Goal: Check status: Check status

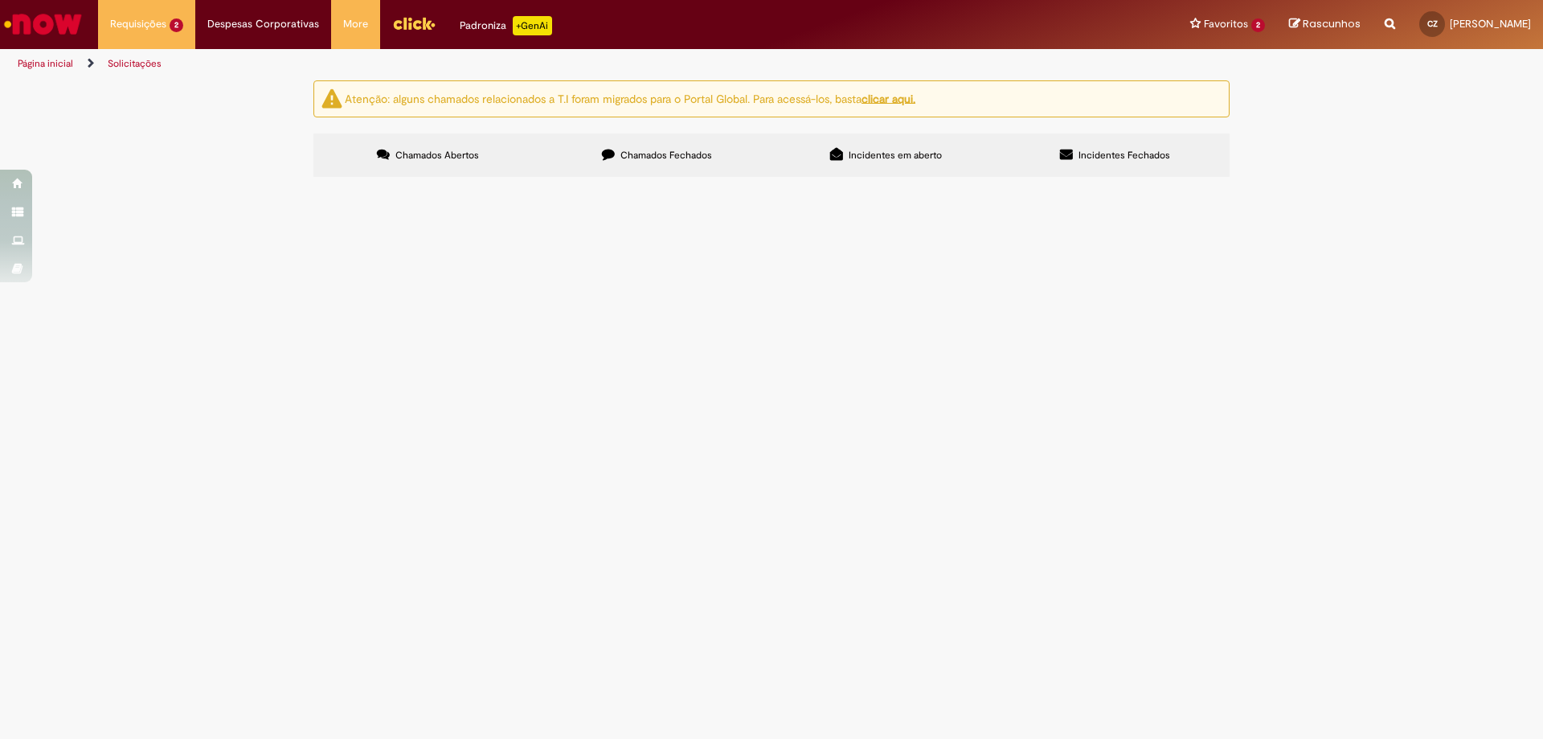
click at [0, 0] on span "Obs, Cliente 23686, que vamos espelhar os dados, possui isenção de adicional fi…" at bounding box center [0, 0] width 0 height 0
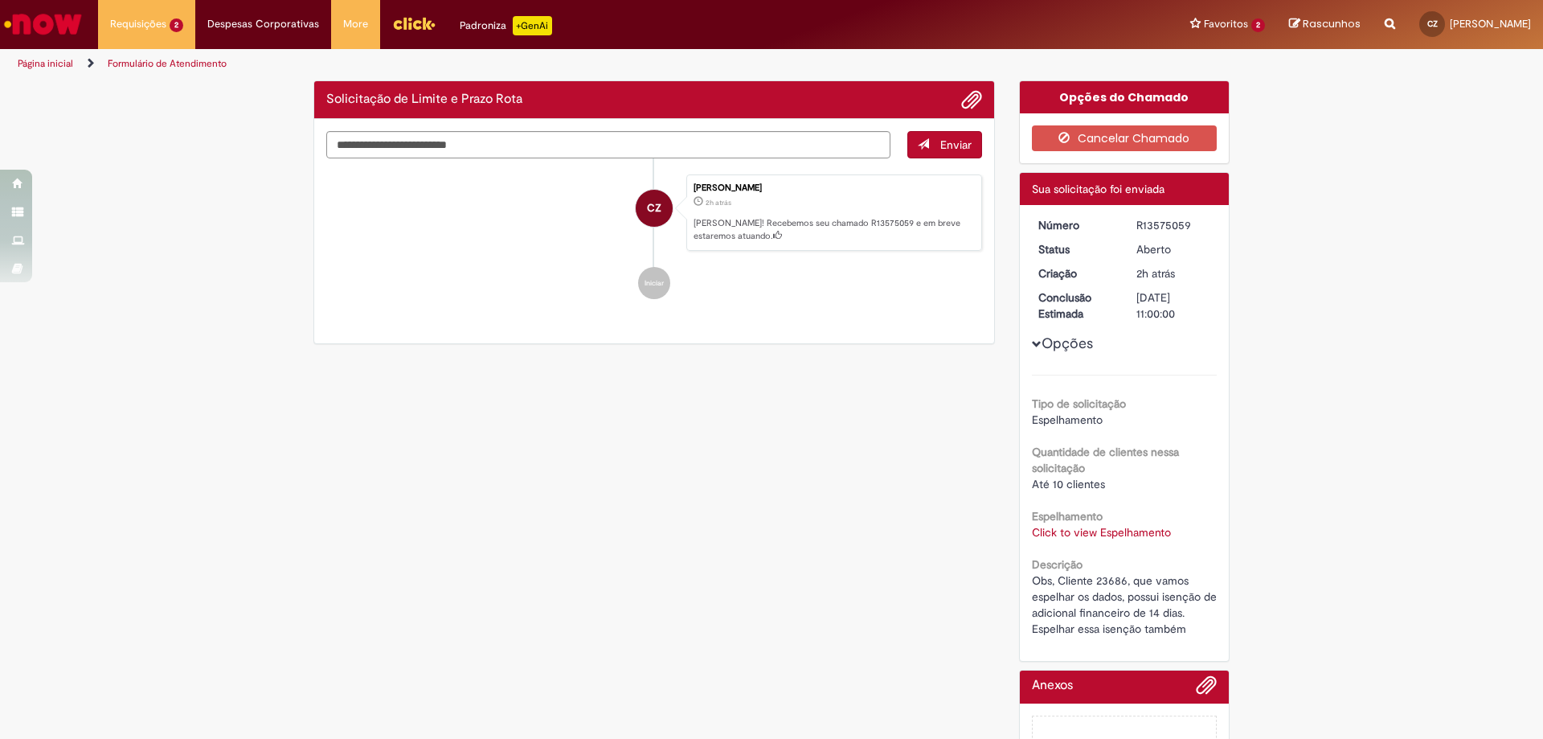
click at [1162, 229] on div "R13575059" at bounding box center [1173, 225] width 75 height 16
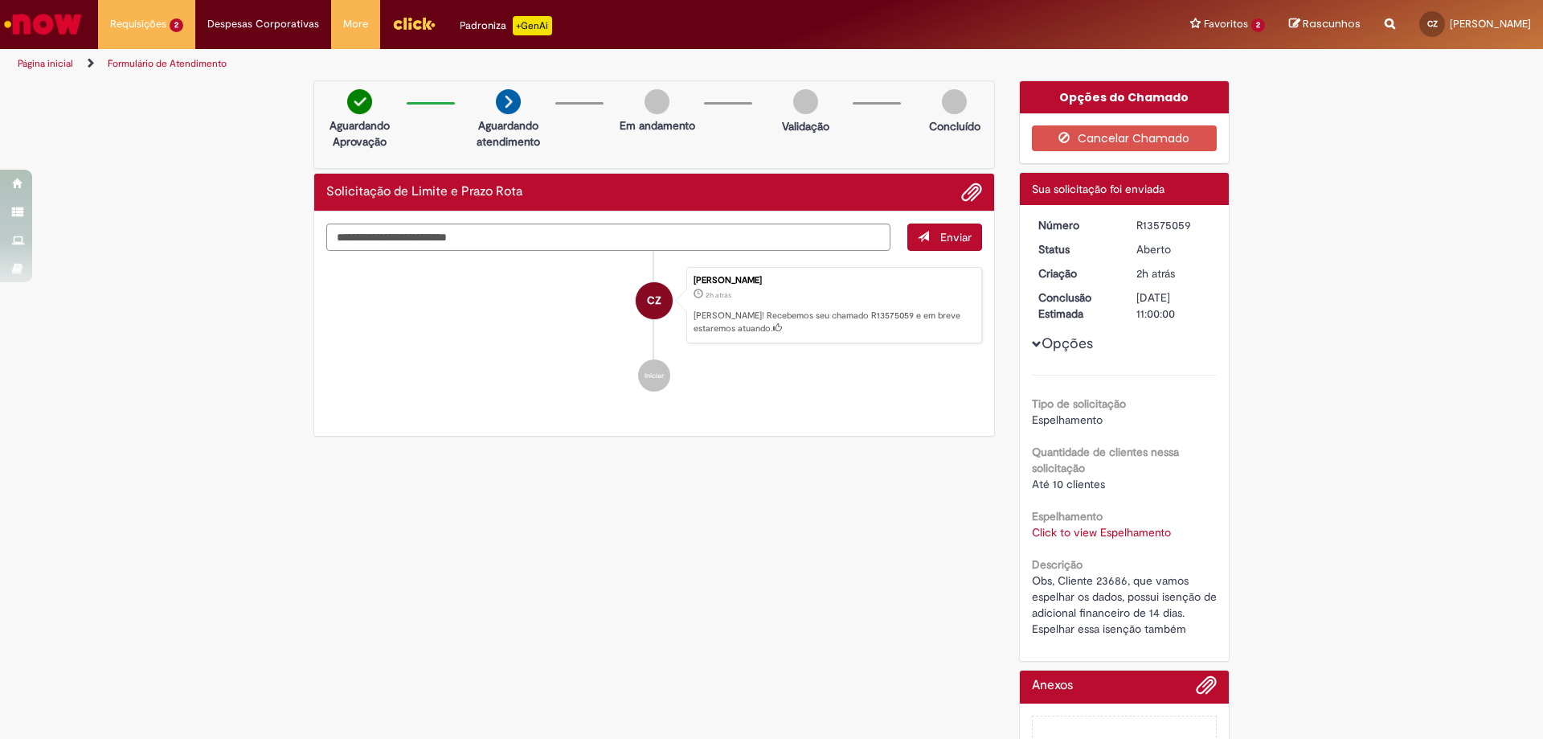
copy div "R13575059"
click at [1335, 337] on div "Verificar Código de Barras Aguardando Aprovação Aguardando atendimento Em andam…" at bounding box center [771, 441] width 1543 height 722
click at [1165, 223] on div "R13575059" at bounding box center [1173, 225] width 75 height 16
copy div "R13575059"
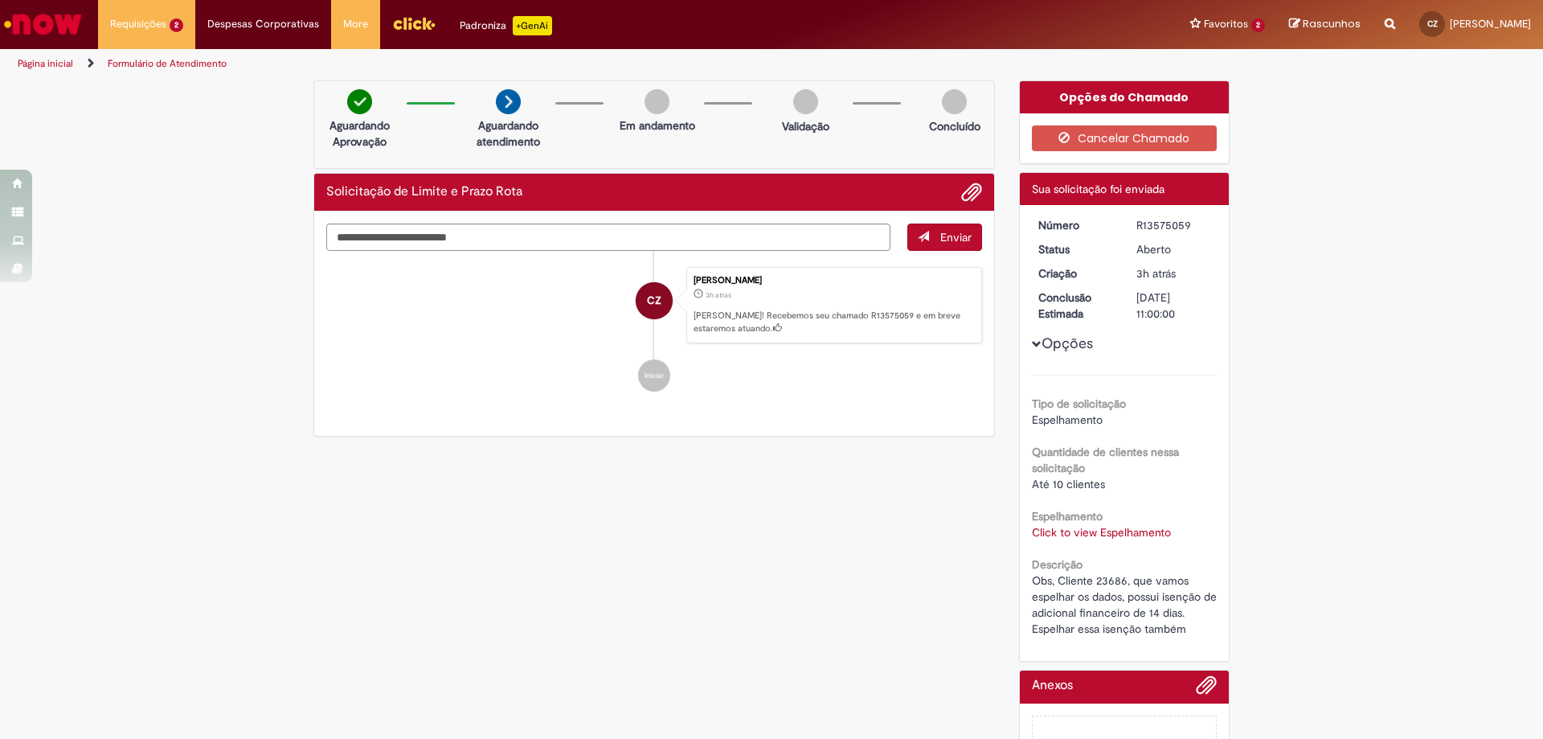
click at [1349, 289] on div "Verificar Código de Barras Aguardando Aprovação Aguardando atendimento Em andam…" at bounding box center [771, 441] width 1543 height 722
click at [1155, 227] on div "R13575059" at bounding box center [1173, 225] width 75 height 16
copy dd "R13575059"
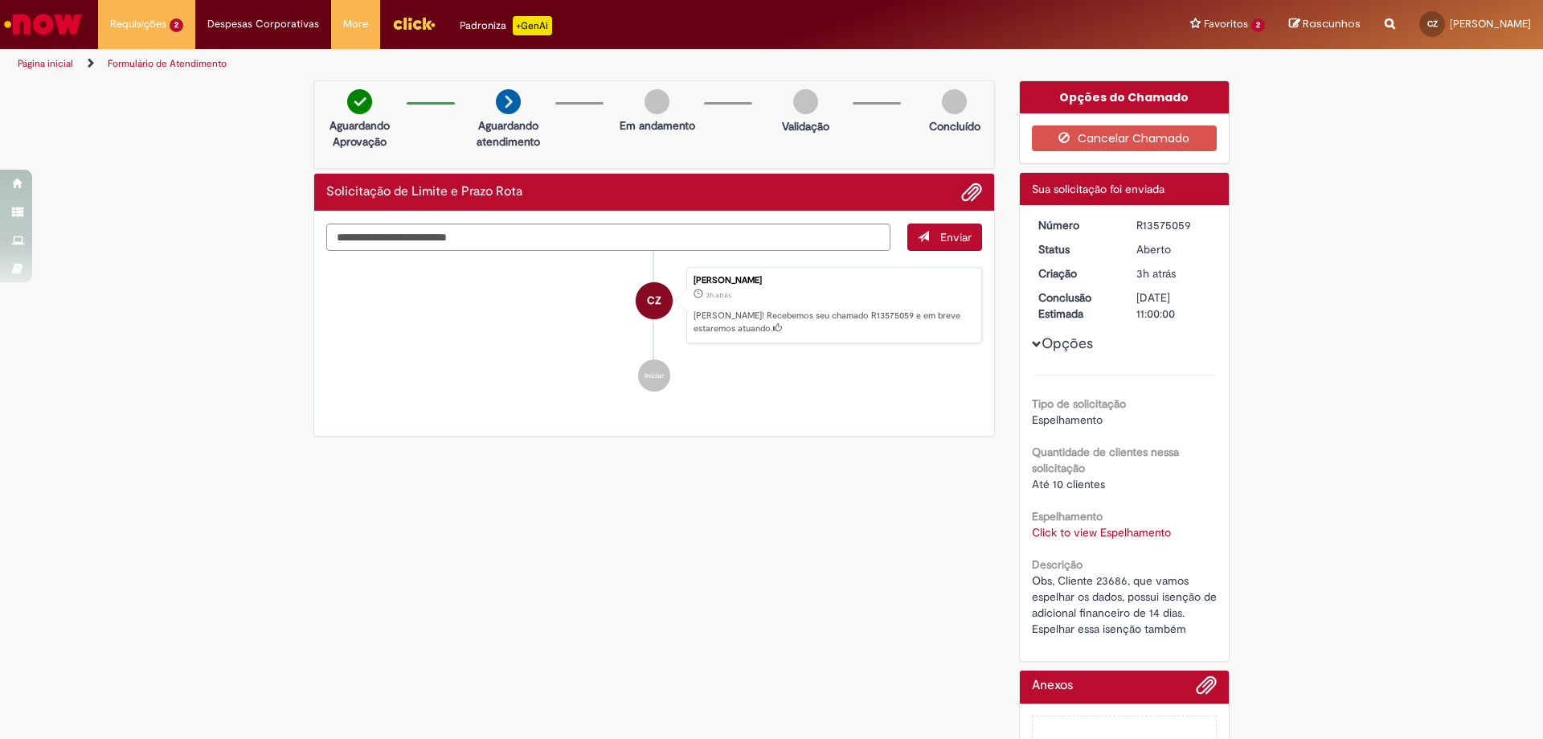
click at [1291, 352] on div "Verificar Código de Barras Aguardando Aprovação Aguardando atendimento Em andam…" at bounding box center [771, 441] width 1543 height 722
click at [1394, 383] on div "Verificar Código de Barras Aguardando Aprovação Aguardando atendimento Em andam…" at bounding box center [771, 441] width 1543 height 722
